Goal: Ask a question

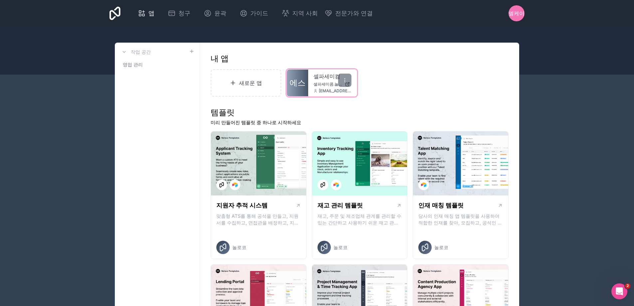
click at [325, 84] on font "셀파세미콤.놀로코.코" at bounding box center [333, 84] width 38 height 5
click at [334, 85] on font "셀파세미콤.놀로코.코" at bounding box center [333, 84] width 38 height 5
click at [342, 81] on icon at bounding box center [344, 80] width 5 height 5
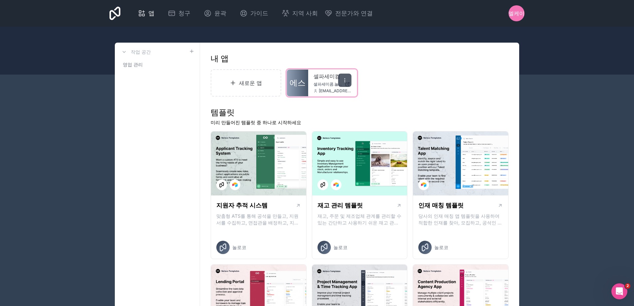
click at [348, 81] on div at bounding box center [344, 80] width 13 height 13
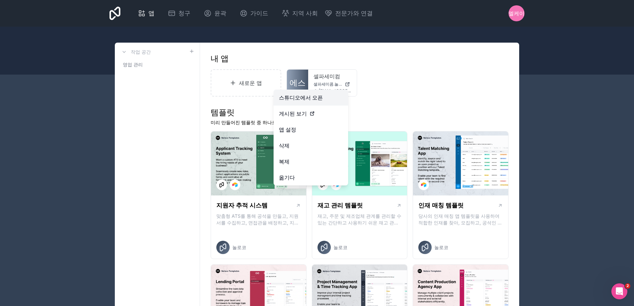
click at [320, 97] on font "스튜디오에서 오픈" at bounding box center [301, 97] width 44 height 7
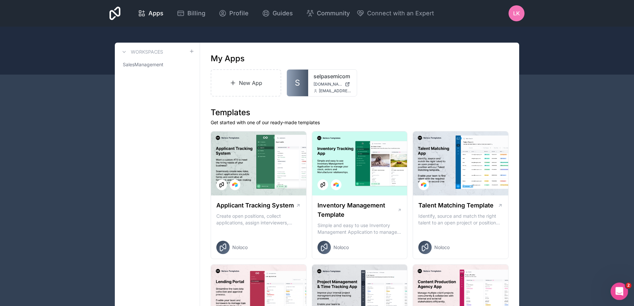
drag, startPoint x: 619, startPoint y: 283, endPoint x: 619, endPoint y: 287, distance: 3.7
click at [619, 286] on div "Open Intercom Messenger" at bounding box center [618, 290] width 22 height 22
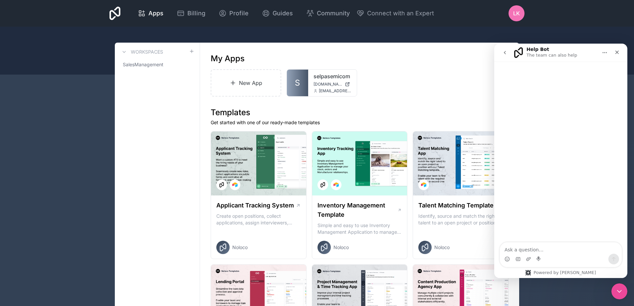
click at [537, 251] on textarea "Ask a question…" at bounding box center [561, 247] width 122 height 11
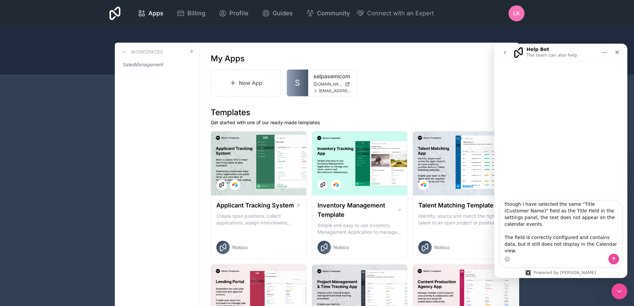
type textarea "Hello, I am using Noloco connected to Airtable, and the "Title (Customer Name)"…"
drag, startPoint x: 577, startPoint y: 255, endPoint x: 573, endPoint y: 256, distance: 4.4
click at [577, 255] on div "Intercom messenger" at bounding box center [561, 259] width 122 height 11
click at [557, 252] on textarea "Hello, I am using Noloco connected to Airtable, and the "Title (Customer Name)"…" at bounding box center [561, 227] width 122 height 53
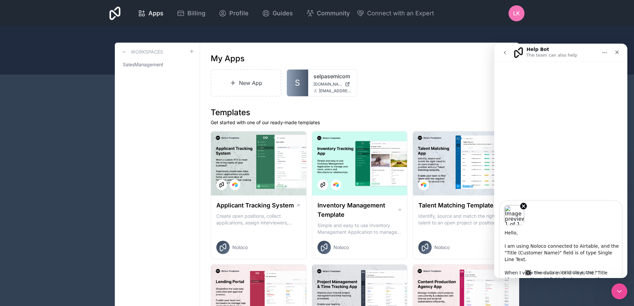
click at [573, 223] on div "Image previews" at bounding box center [561, 213] width 122 height 24
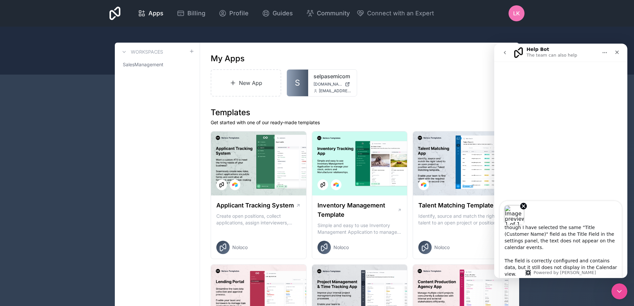
scroll to position [166, 0]
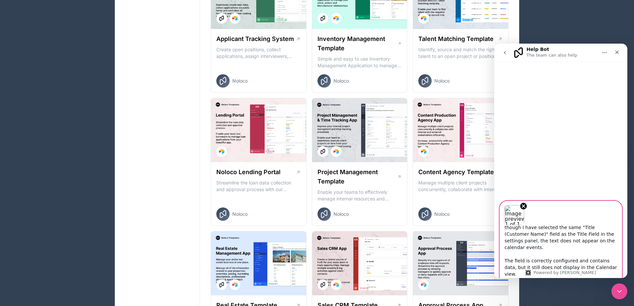
click at [602, 267] on textarea "Hello, I am using Noloco connected to Airtable, and the "Title (Customer Name)"…" at bounding box center [561, 251] width 122 height 53
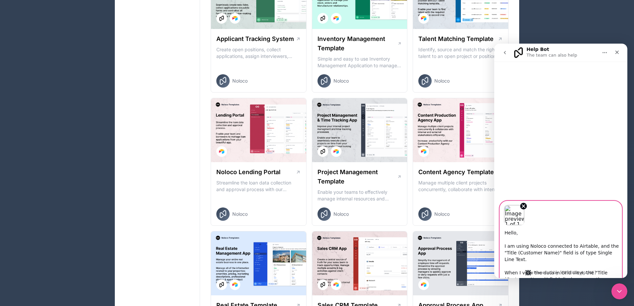
scroll to position [0, 0]
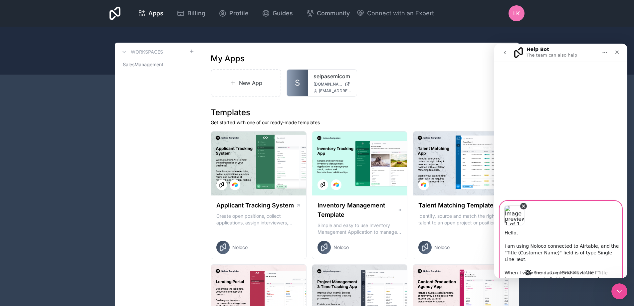
click at [524, 206] on icon "Remove image 1" at bounding box center [524, 206] width 6 height 6
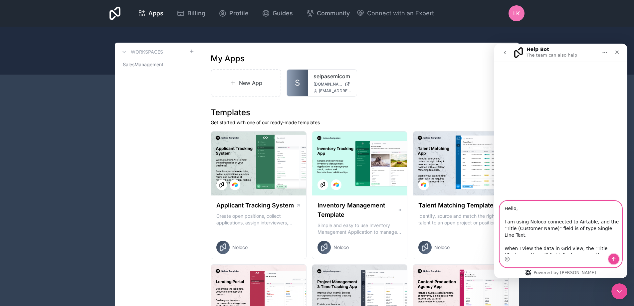
click at [613, 257] on icon "Send a message…" at bounding box center [613, 258] width 5 height 5
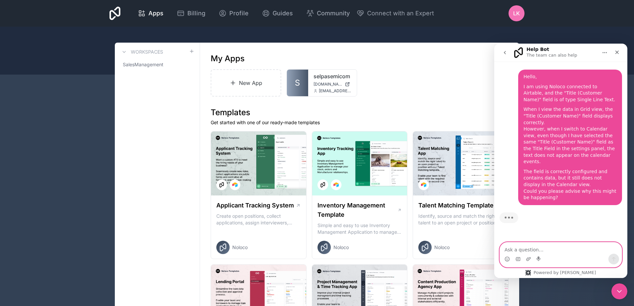
click at [523, 253] on textarea "Ask a question…" at bounding box center [561, 247] width 122 height 11
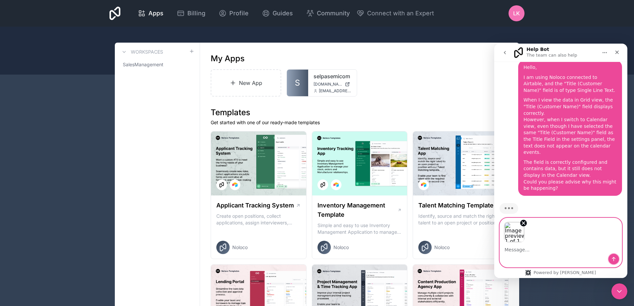
click at [611, 258] on icon "Send a message…" at bounding box center [613, 258] width 5 height 5
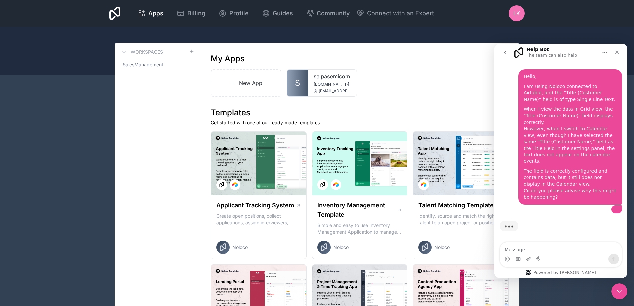
scroll to position [64, 0]
click at [559, 258] on div "Intercom messenger" at bounding box center [561, 259] width 122 height 11
click at [553, 253] on textarea "Message…" at bounding box center [561, 247] width 122 height 11
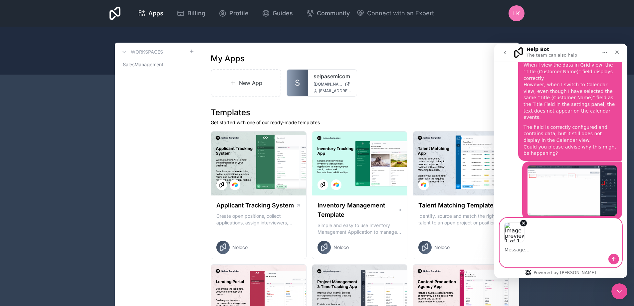
scroll to position [88, 0]
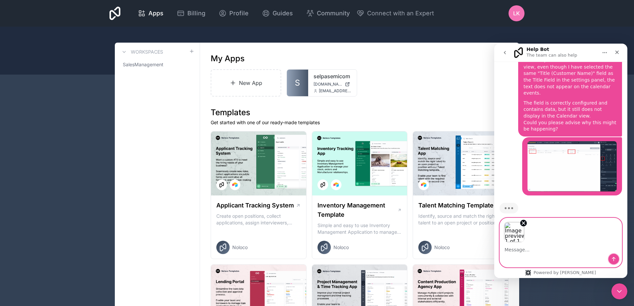
click at [616, 256] on button "Send a message…" at bounding box center [613, 259] width 11 height 11
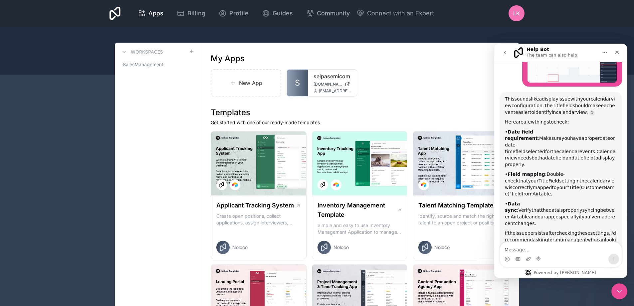
scroll to position [261, 0]
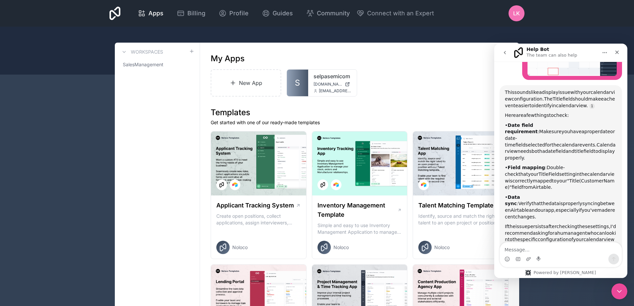
drag, startPoint x: 505, startPoint y: 86, endPoint x: 621, endPoint y: 232, distance: 187.2
click at [585, 225] on div "This sounds like a display issue with your calendar view configuration. The Tit…" at bounding box center [561, 169] width 112 height 160
copy div "Lore ipsumd sita c adipisc elits doei temp incididu utla etdoloremagna. Ali Eni…"
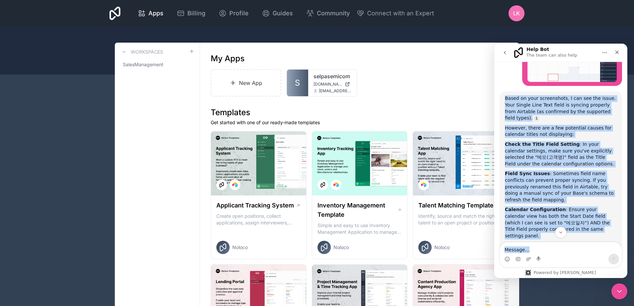
scroll to position [289, 0]
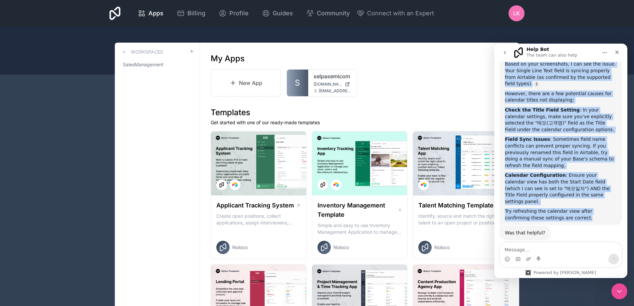
drag, startPoint x: 505, startPoint y: 158, endPoint x: 620, endPoint y: 218, distance: 129.7
click at [579, 208] on div "Based on your screenshots, I can see the issue. Your Single Line Text field is …" at bounding box center [561, 141] width 122 height 168
copy div "Based on your screenshots, I can see the issue. Your Single Line Text field is …"
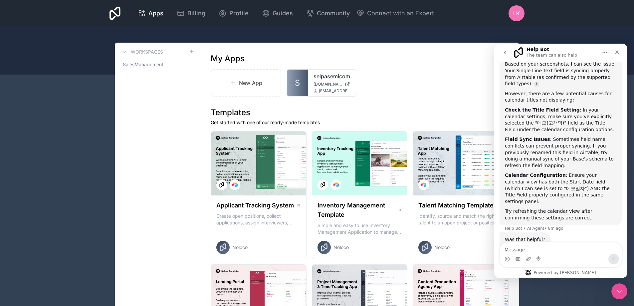
click at [545, 254] on div "Intercom messenger" at bounding box center [561, 259] width 122 height 11
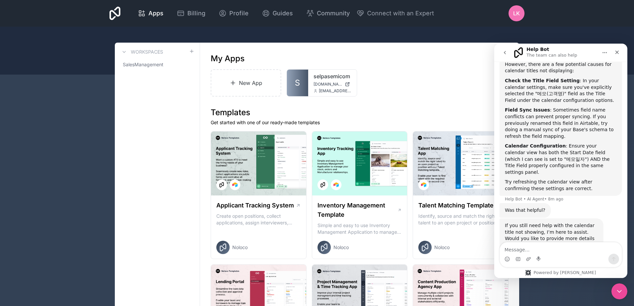
scroll to position [337, 0]
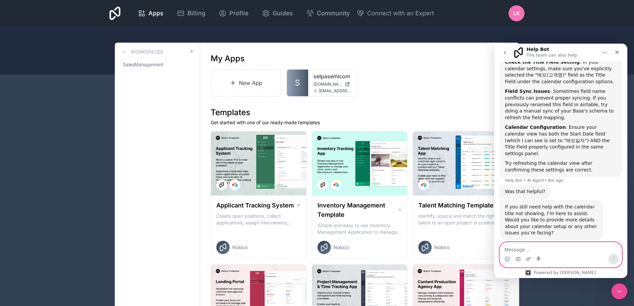
click at [523, 251] on textarea "Message…" at bounding box center [561, 247] width 122 height 11
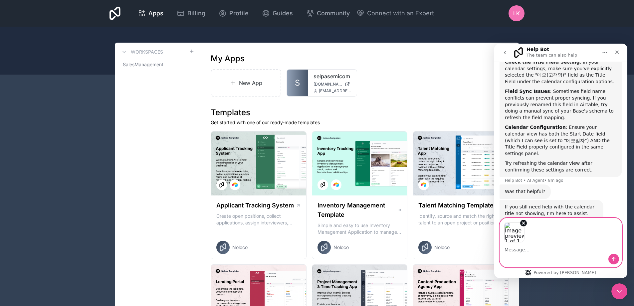
scroll to position [361, 0]
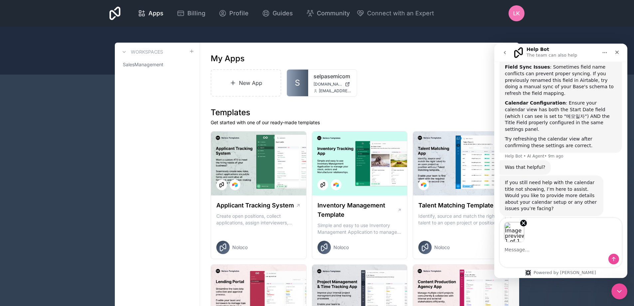
click at [542, 255] on div "Intercom messenger" at bounding box center [561, 259] width 122 height 11
click at [526, 252] on textarea "Message…" at bounding box center [561, 247] width 122 height 11
paste textarea "The Title Field is correctly set to "Title (Customer Name)". Since the field na…"
type textarea "The Title Field is correctly set to "Title (Customer Name)". Since the field na…"
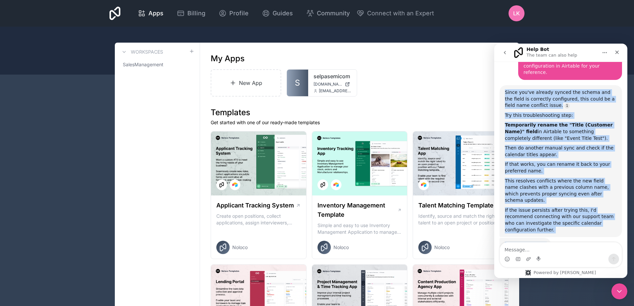
scroll to position [662, 0]
drag, startPoint x: 505, startPoint y: 90, endPoint x: 613, endPoint y: 223, distance: 171.5
click at [569, 210] on div "Since you've already synced the schema and the field is correctly configured, t…" at bounding box center [561, 161] width 122 height 152
